Goal: Check status: Check status

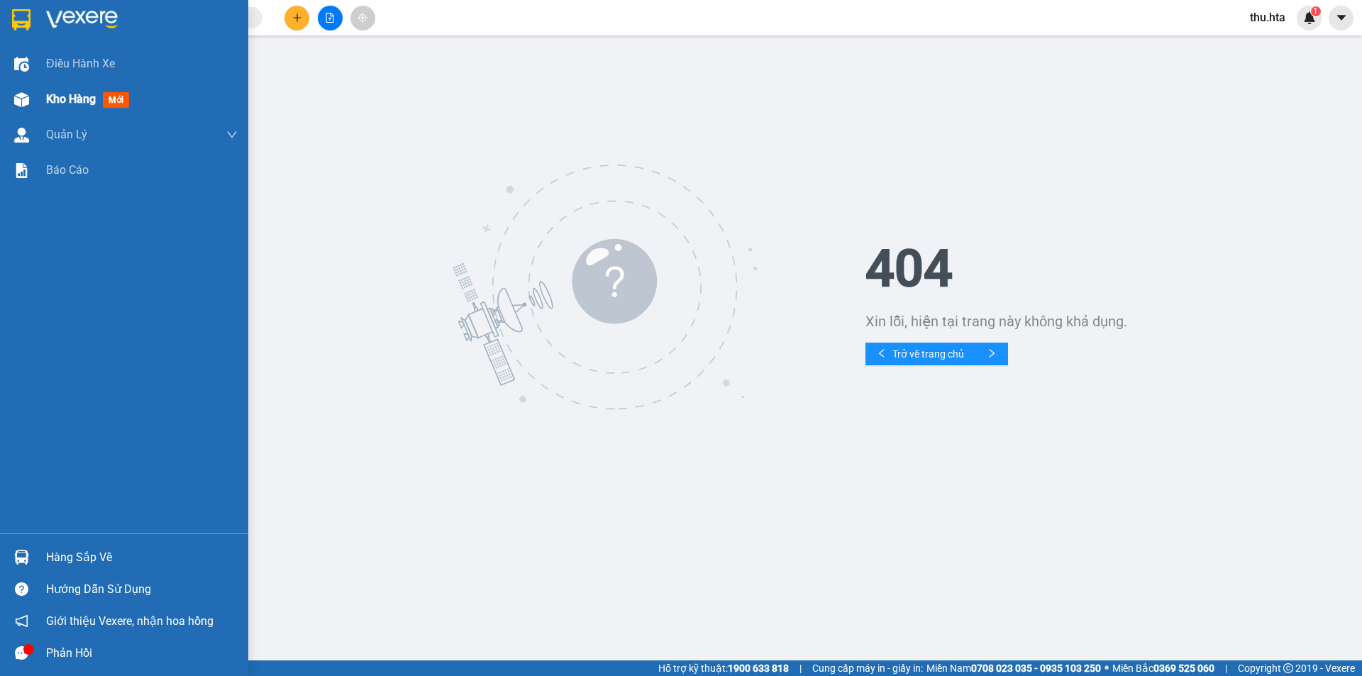
click at [64, 99] on span "Kho hàng" at bounding box center [71, 98] width 50 height 13
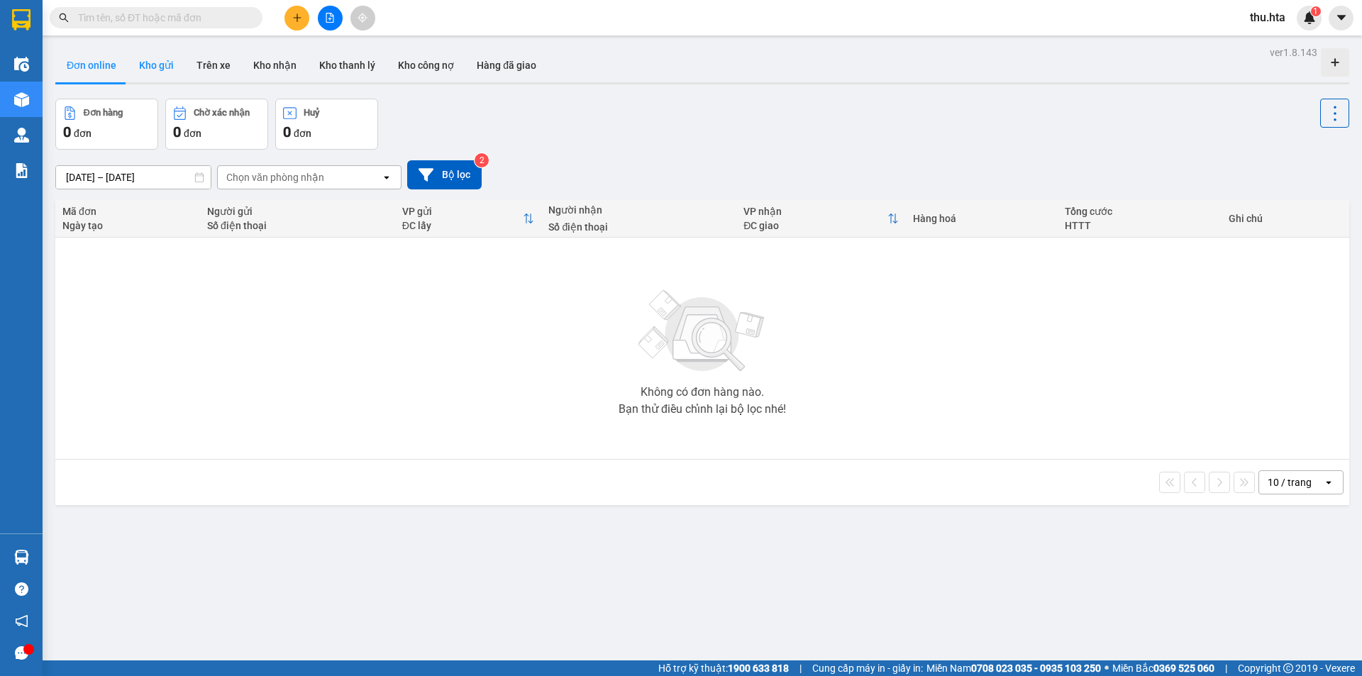
click at [163, 65] on button "Kho gửi" at bounding box center [156, 65] width 57 height 34
type input "13/09/2025 – 15/09/2025"
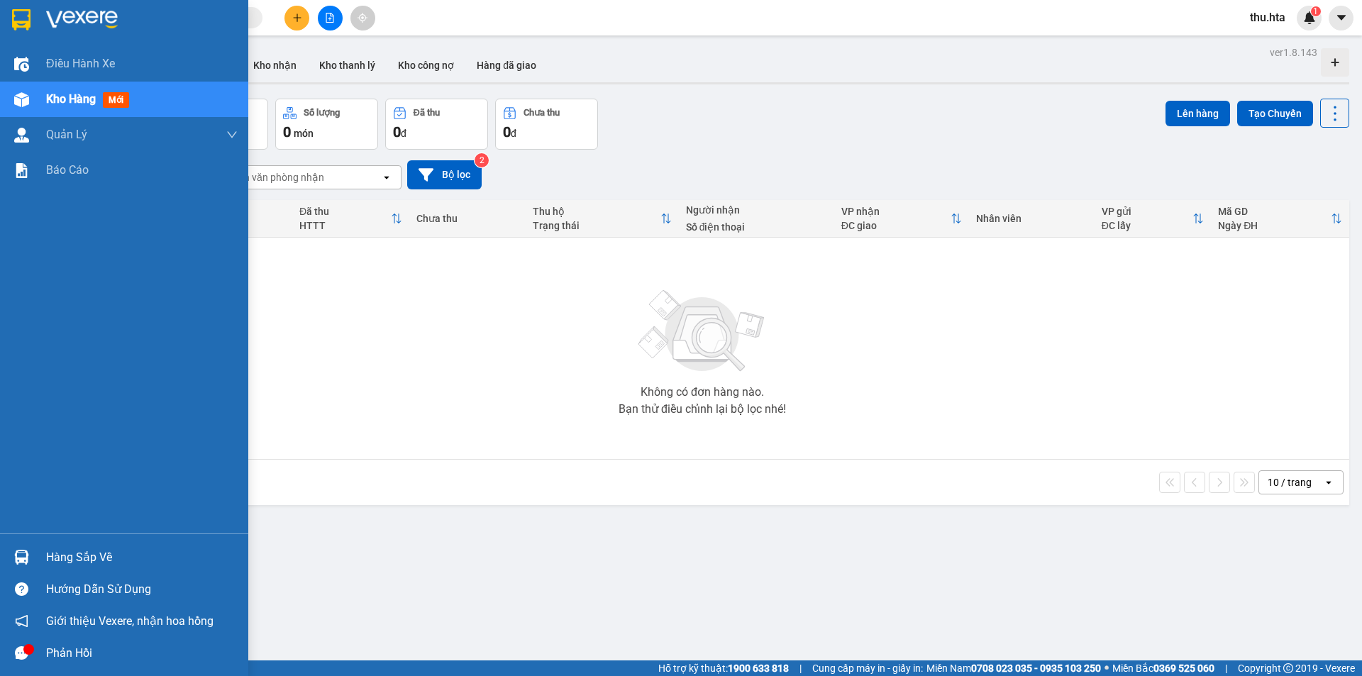
click at [89, 106] on span "Kho hàng" at bounding box center [71, 98] width 50 height 13
